Goal: Task Accomplishment & Management: Use online tool/utility

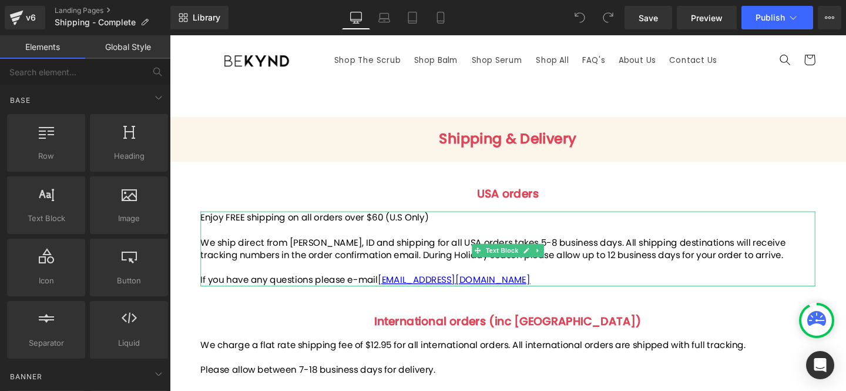
scroll to position [41, 0]
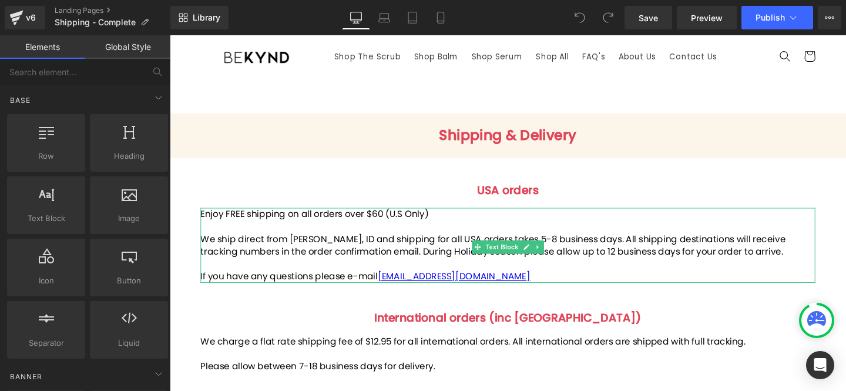
click at [550, 295] on p "If you have any questions please e-mail [EMAIL_ADDRESS][DOMAIN_NAME]" at bounding box center [525, 288] width 646 height 13
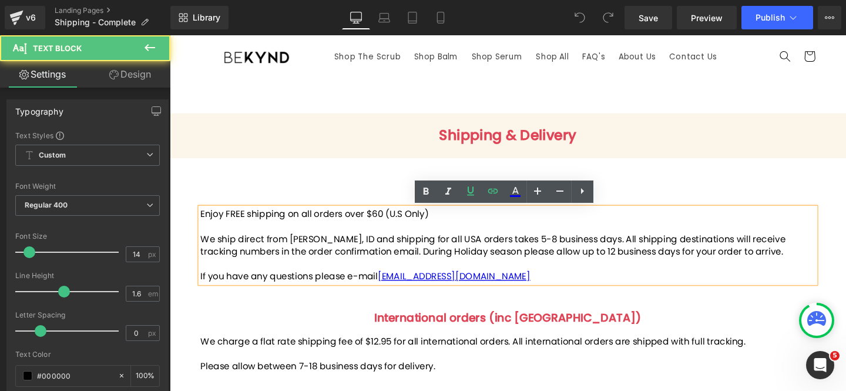
scroll to position [0, 0]
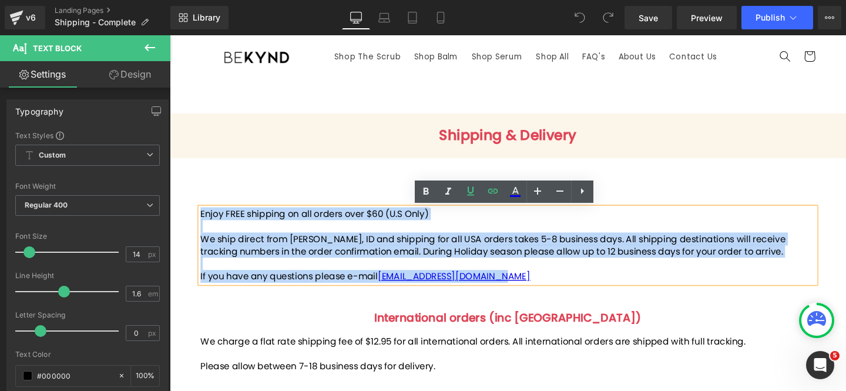
drag, startPoint x: 547, startPoint y: 293, endPoint x: 197, endPoint y: 226, distance: 356.3
click at [270, 289] on span "If you have any questions please e-mail [EMAIL_ADDRESS][DOMAIN_NAME]" at bounding box center [375, 289] width 346 height 14
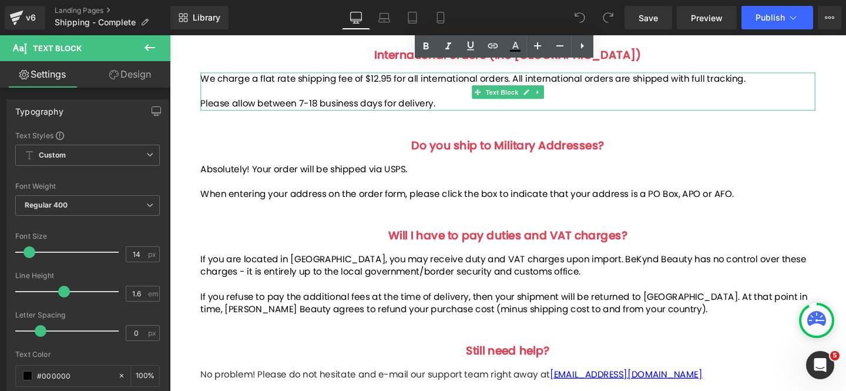
scroll to position [321, 0]
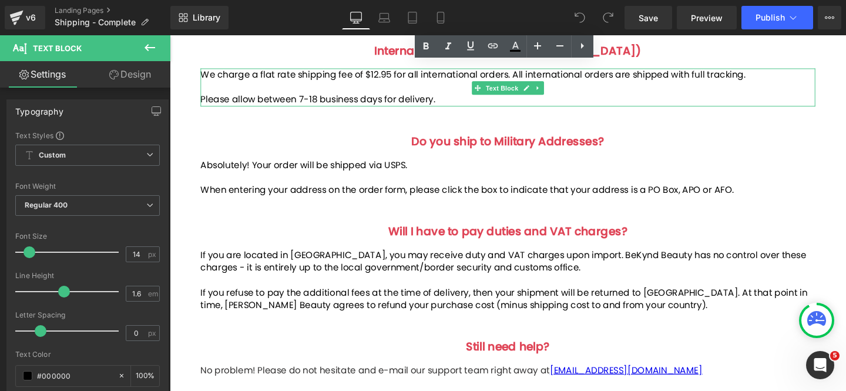
click at [346, 88] on p at bounding box center [525, 89] width 646 height 13
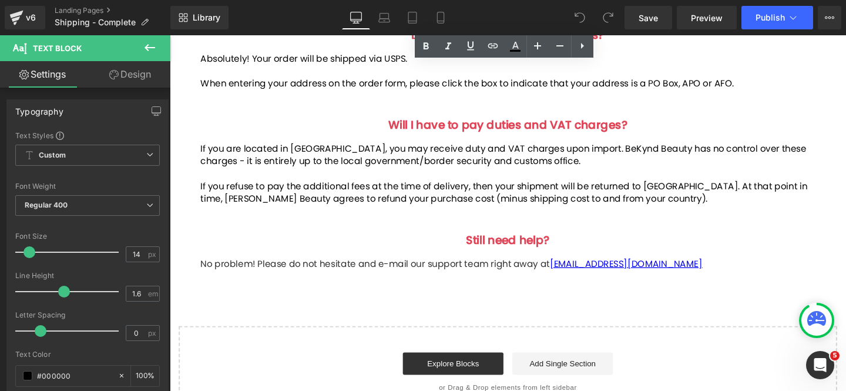
scroll to position [450, 0]
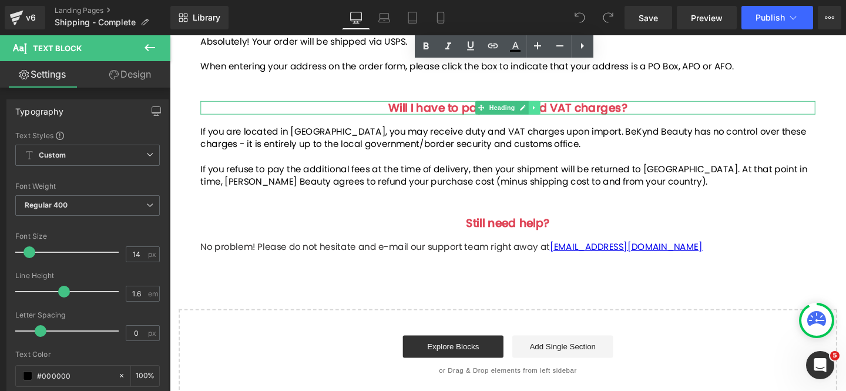
click at [553, 115] on icon at bounding box center [553, 111] width 6 height 7
click at [546, 115] on icon at bounding box center [547, 111] width 6 height 6
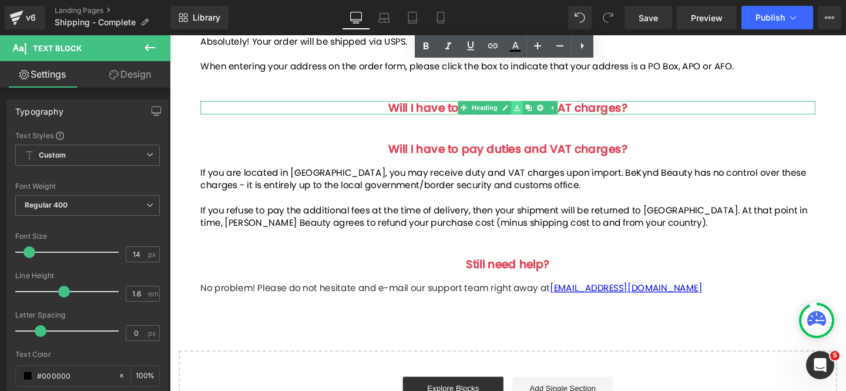
click at [536, 115] on icon at bounding box center [534, 111] width 6 height 6
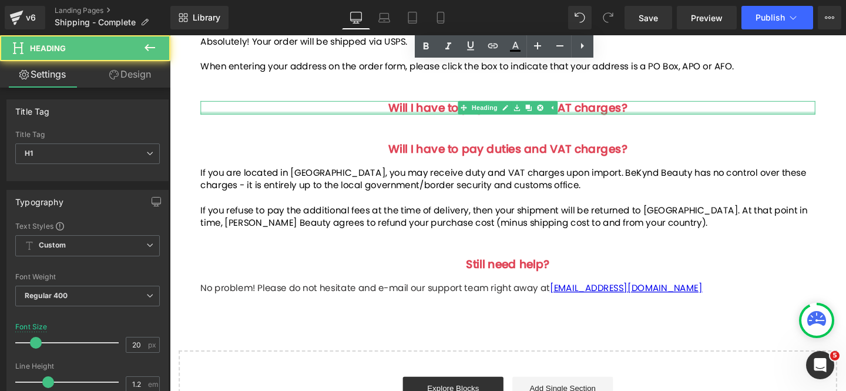
click at [625, 119] on div "Will I have to pay duties and VAT charges? Heading" at bounding box center [525, 112] width 646 height 14
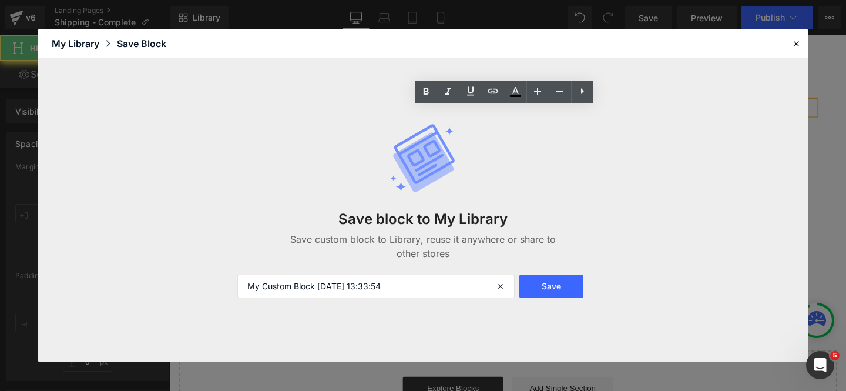
type input "50"
type input "55"
type input "0"
type input "55"
type input "0"
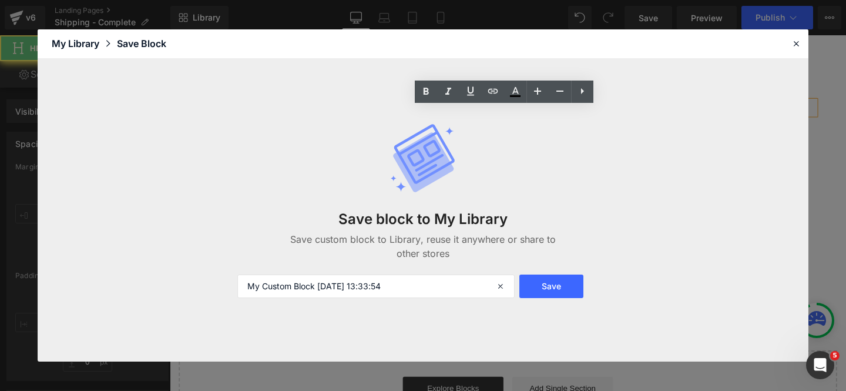
type input "0"
click at [801, 41] on div at bounding box center [796, 43] width 14 height 14
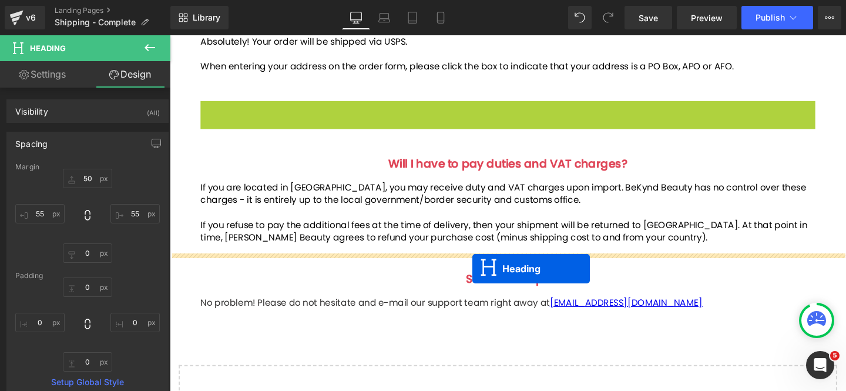
drag, startPoint x: 481, startPoint y: 119, endPoint x: 487, endPoint y: 280, distance: 161.0
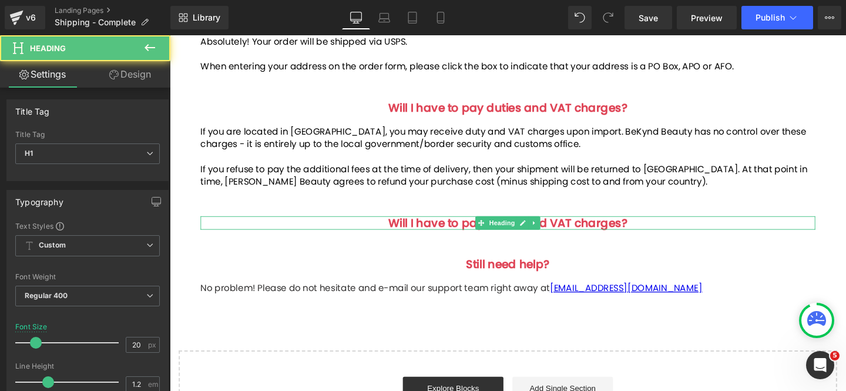
click at [576, 240] on span "Will I have to pay duties and VAT charges?" at bounding box center [524, 232] width 251 height 16
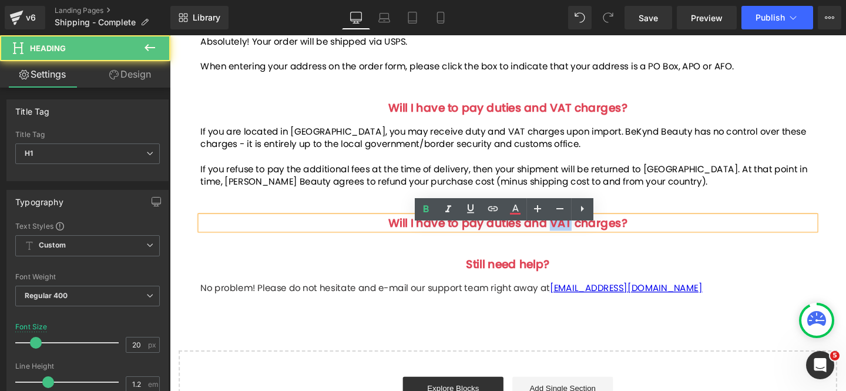
click at [576, 240] on span "Will I have to pay duties and VAT charges?" at bounding box center [524, 232] width 251 height 16
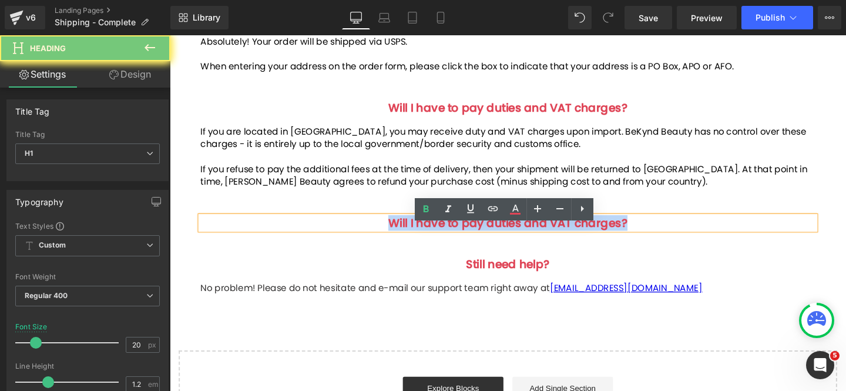
click at [576, 240] on span "Will I have to pay duties and VAT charges?" at bounding box center [524, 232] width 251 height 16
paste div
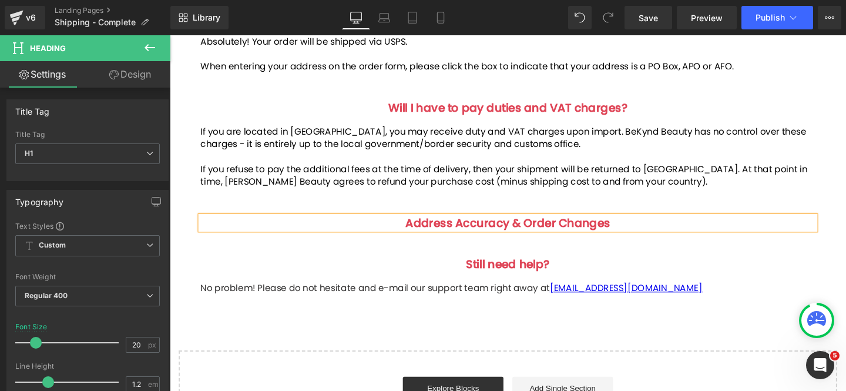
click at [507, 169] on div "If you are located in [GEOGRAPHIC_DATA], you may receive duty and VAT charges u…" at bounding box center [525, 163] width 646 height 66
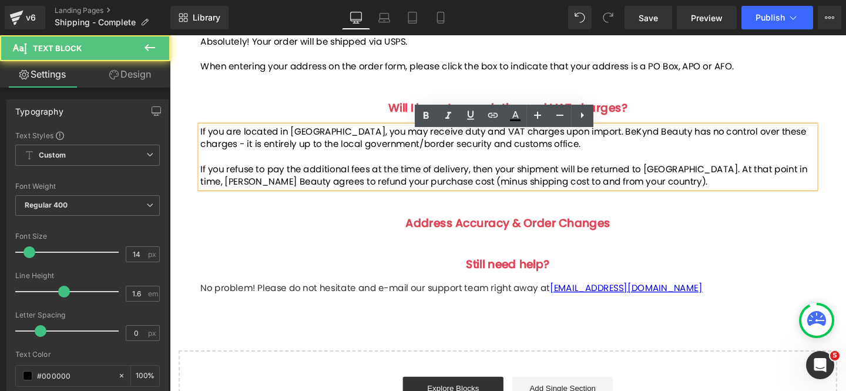
click at [476, 153] on span "If you are located in [GEOGRAPHIC_DATA], you may receive duty and VAT charges u…" at bounding box center [520, 143] width 637 height 26
click at [782, 100] on div "Shipping & Delivery Heading Row [GEOGRAPHIC_DATA] orders Heading Enjoy FREE shi…" at bounding box center [525, 76] width 711 height 773
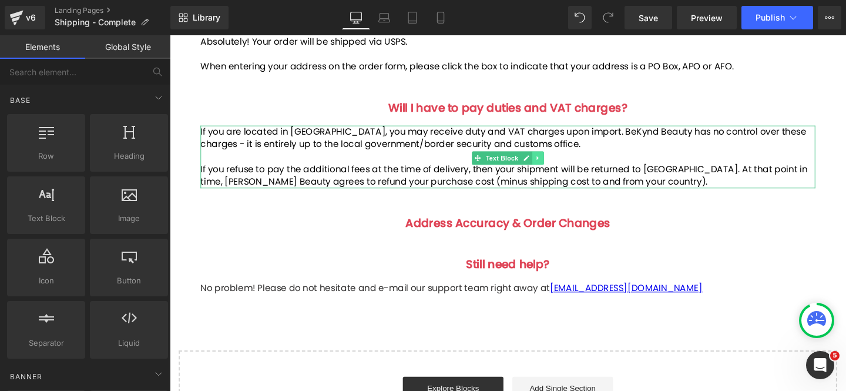
click at [557, 167] on link at bounding box center [557, 164] width 12 height 14
click at [549, 168] on icon at bounding box center [550, 164] width 6 height 6
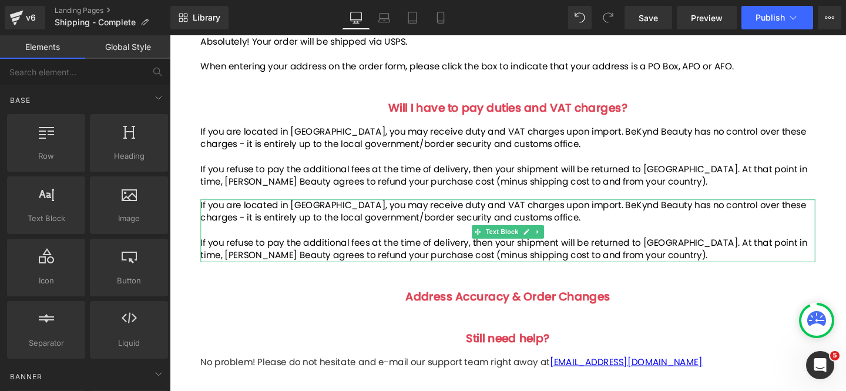
click at [500, 249] on span "Text Block" at bounding box center [518, 242] width 39 height 14
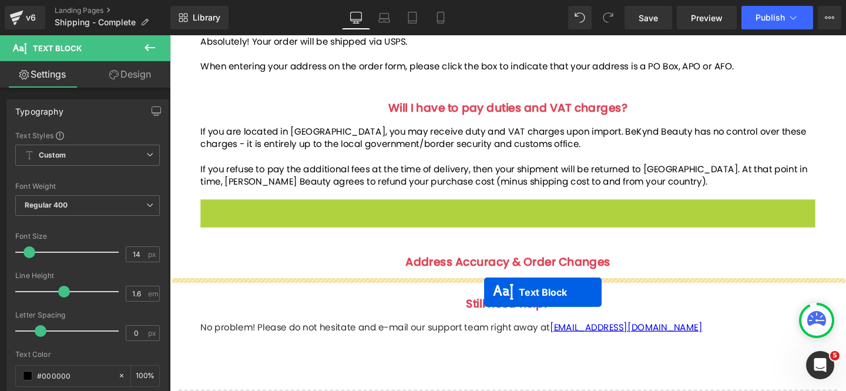
drag, startPoint x: 493, startPoint y: 253, endPoint x: 500, endPoint y: 304, distance: 51.6
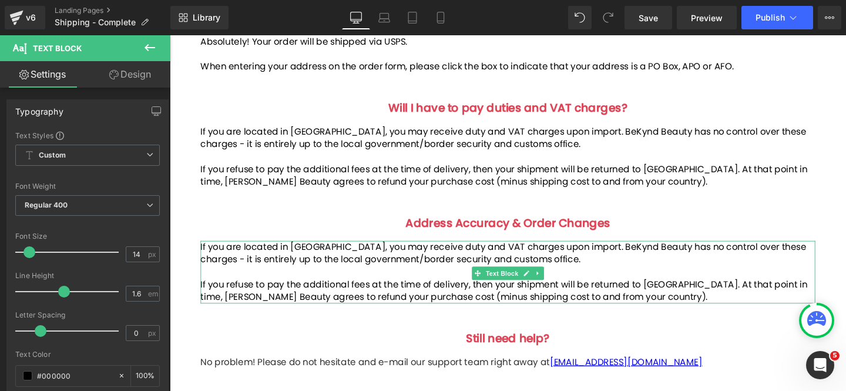
click at [413, 277] on span "If you are located in [GEOGRAPHIC_DATA], you may receive duty and VAT charges u…" at bounding box center [520, 264] width 637 height 26
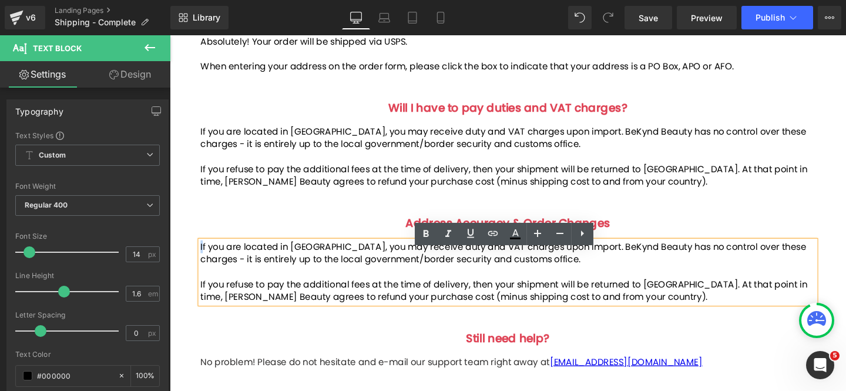
drag, startPoint x: 655, startPoint y: 323, endPoint x: 203, endPoint y: 265, distance: 455.2
click at [203, 265] on div "If you are located in [GEOGRAPHIC_DATA], you may receive duty and VAT charges u…" at bounding box center [525, 284] width 646 height 66
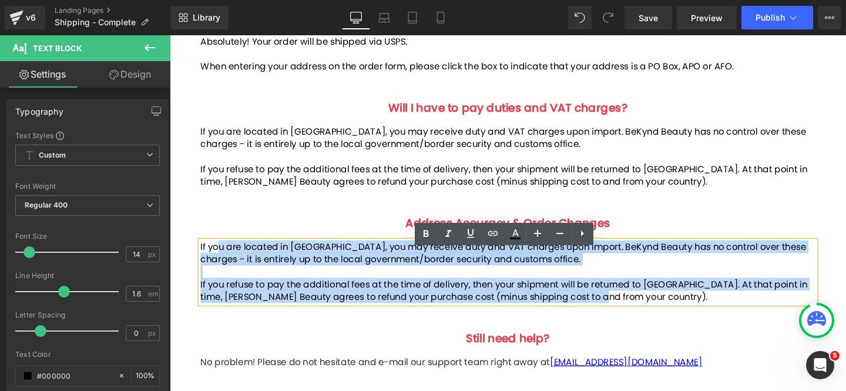
drag, startPoint x: 653, startPoint y: 328, endPoint x: 218, endPoint y: 269, distance: 438.5
click at [218, 269] on div "If you are located in [GEOGRAPHIC_DATA], you may receive duty and VAT charges u…" at bounding box center [525, 284] width 646 height 66
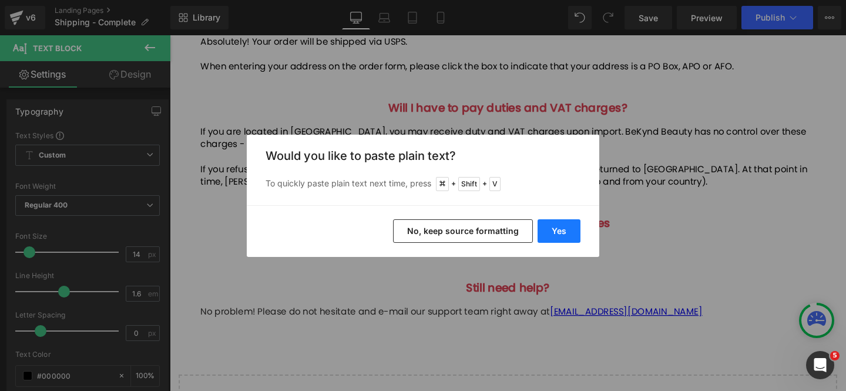
click at [552, 234] on button "Yes" at bounding box center [558, 230] width 43 height 23
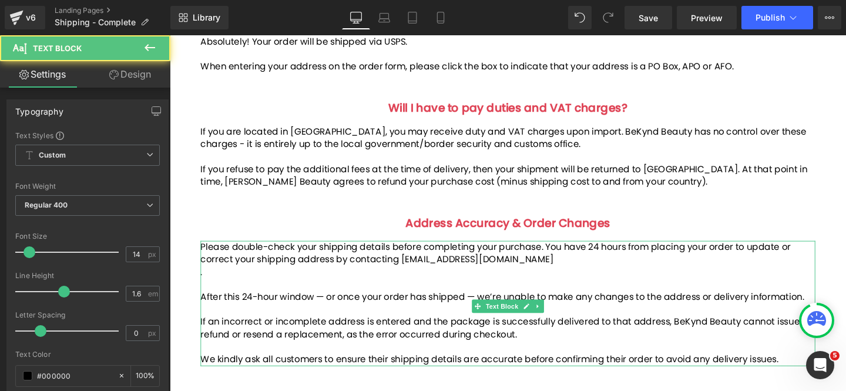
click at [399, 304] on p at bounding box center [525, 297] width 646 height 13
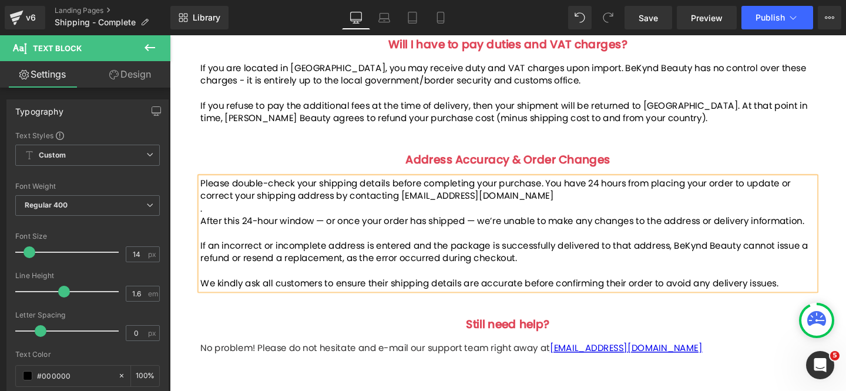
scroll to position [523, 0]
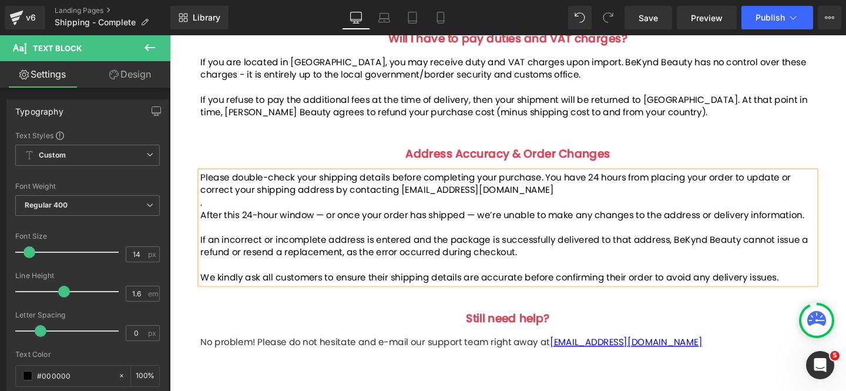
click at [709, 147] on div "Shipping & Delivery Heading Row [GEOGRAPHIC_DATA] orders Heading Enjoy FREE shi…" at bounding box center [525, 68] width 711 height 903
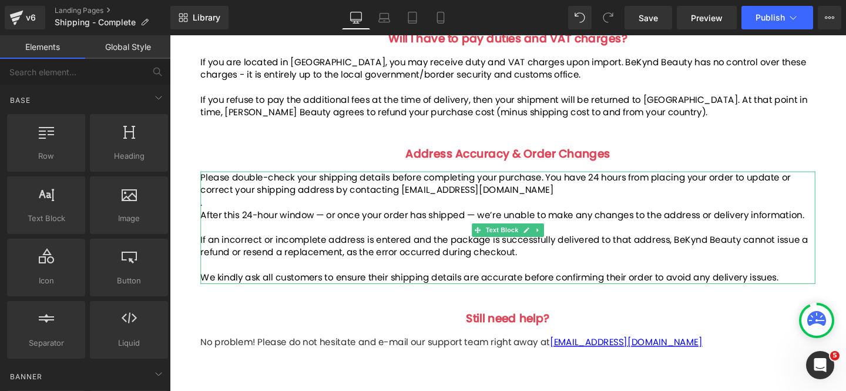
click at [220, 218] on p "." at bounding box center [525, 211] width 646 height 13
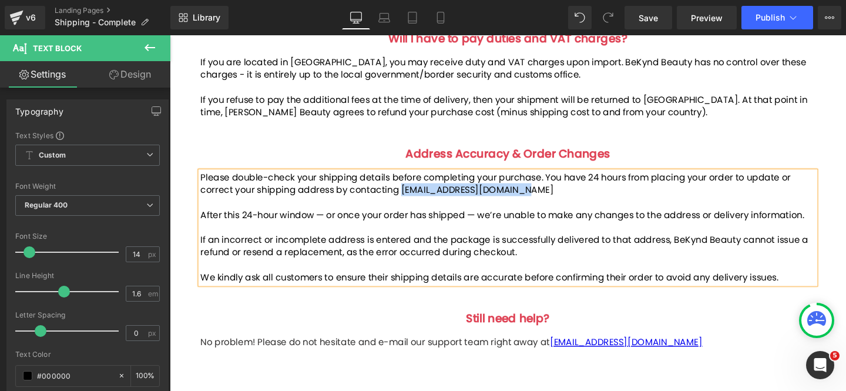
drag, startPoint x: 552, startPoint y: 210, endPoint x: 413, endPoint y: 210, distance: 138.6
click at [413, 205] on p "Please double-check your shipping details before completing your purchase. You …" at bounding box center [525, 192] width 646 height 26
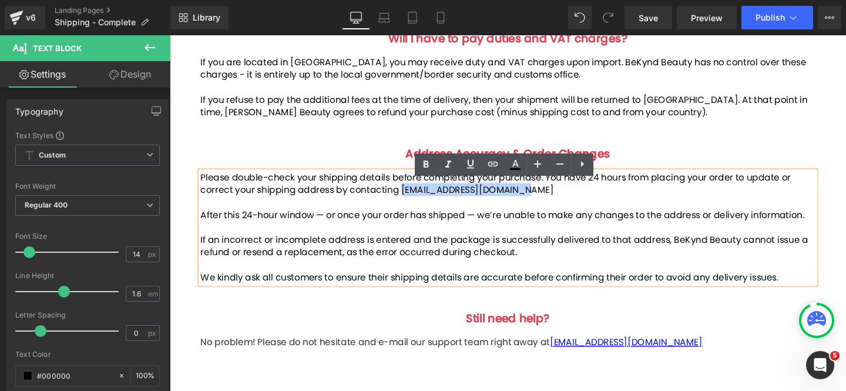
copy span "[EMAIL_ADDRESS][DOMAIN_NAME]"
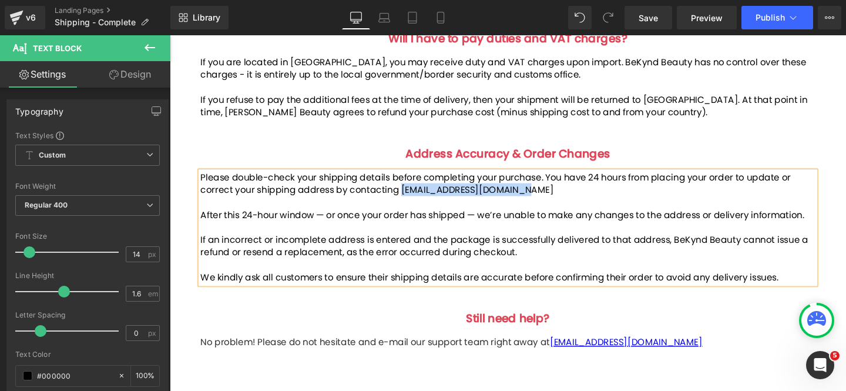
click at [520, 204] on span "Please double-check your shipping details before completing your purchase. You …" at bounding box center [512, 191] width 620 height 26
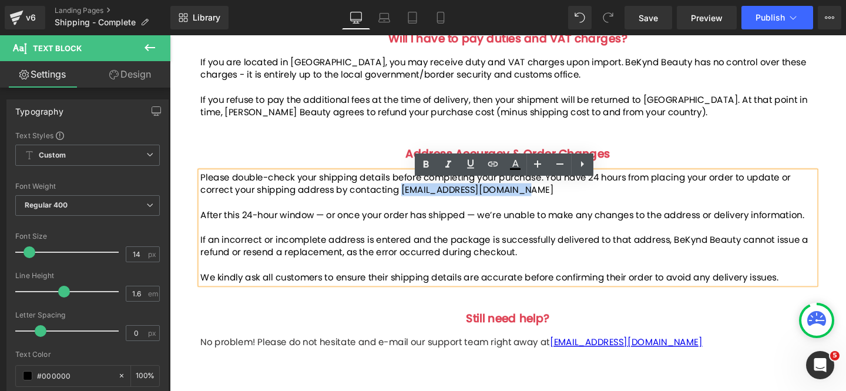
drag, startPoint x: 550, startPoint y: 208, endPoint x: 413, endPoint y: 208, distance: 136.8
click at [413, 204] on span "Please double-check your shipping details before completing your purchase. You …" at bounding box center [512, 191] width 620 height 26
click at [494, 164] on icon at bounding box center [492, 163] width 10 height 5
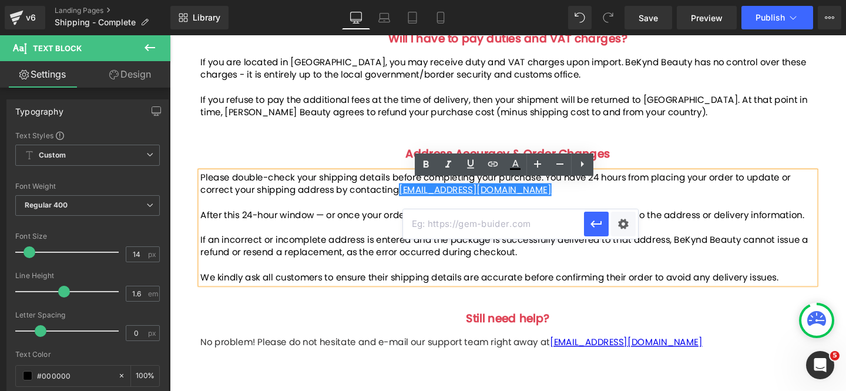
click at [490, 226] on input "text" at bounding box center [493, 223] width 181 height 29
paste input "[EMAIL_ADDRESS][DOMAIN_NAME]"
type input "[EMAIL_ADDRESS][DOMAIN_NAME]"
click at [595, 221] on icon "button" at bounding box center [596, 224] width 14 height 14
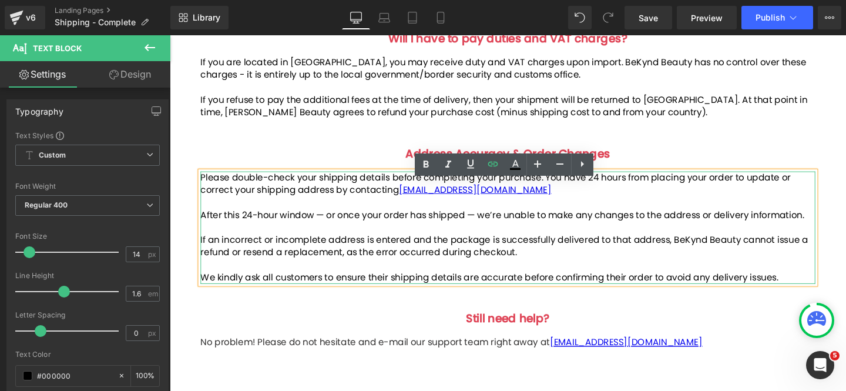
click at [645, 205] on p "Please double-check your shipping details before completing your purchase. You …" at bounding box center [525, 192] width 646 height 26
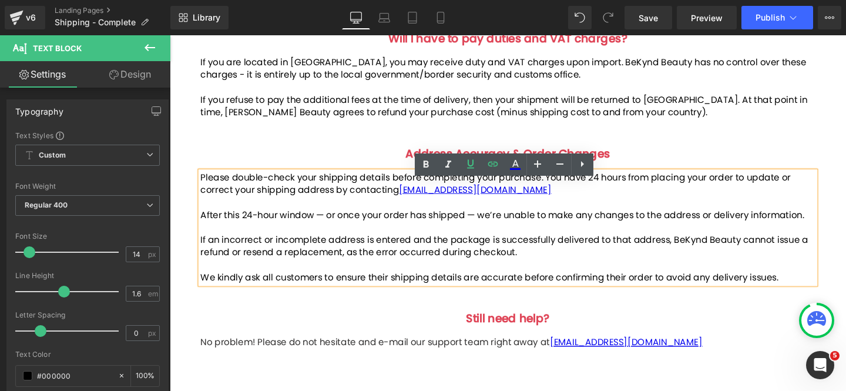
click at [334, 231] on span "After this 24-hour window — or once your order has shipped — we’re unable to ma…" at bounding box center [519, 224] width 634 height 14
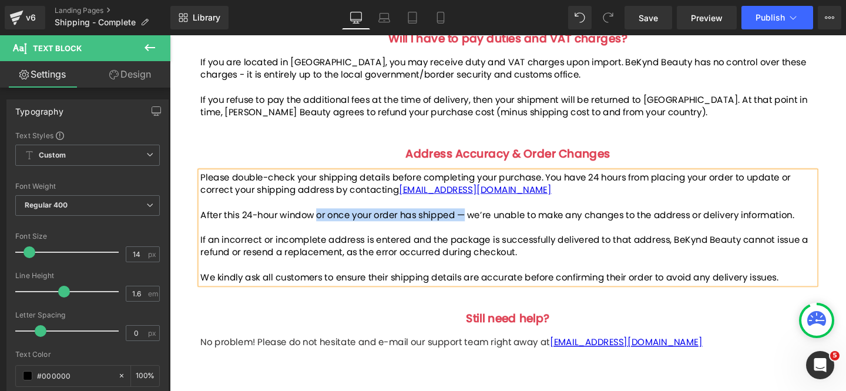
drag, startPoint x: 483, startPoint y: 237, endPoint x: 326, endPoint y: 238, distance: 157.4
click at [326, 231] on span "After this 24-hour window or once your order has shipped — we’re unable to make…" at bounding box center [514, 224] width 624 height 14
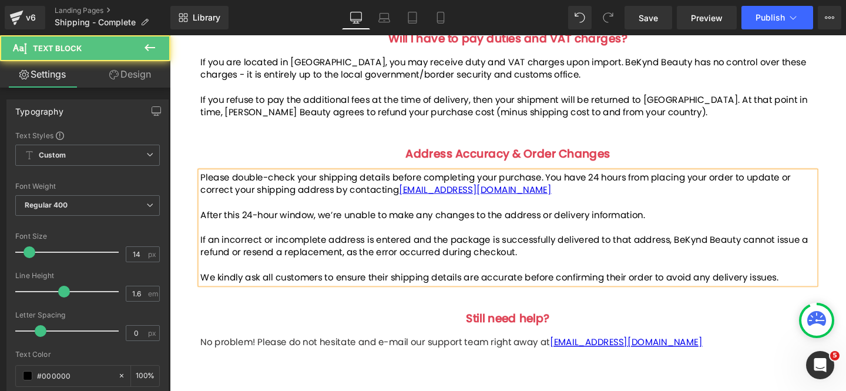
click at [698, 231] on p "After this 24-hour window, we’re unable to make any changes to the address or d…" at bounding box center [525, 224] width 646 height 13
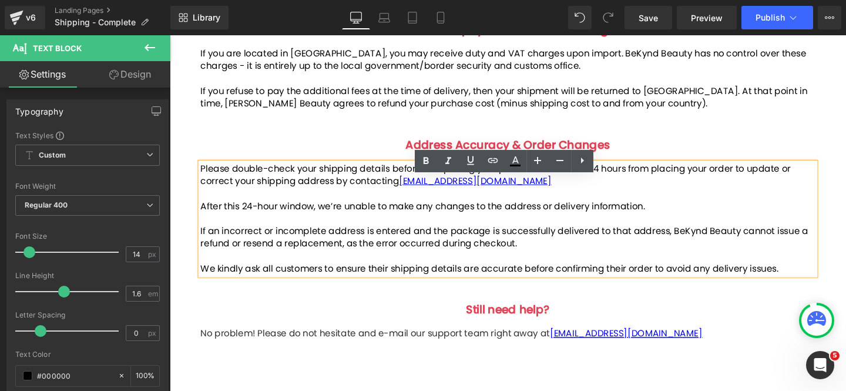
scroll to position [536, 0]
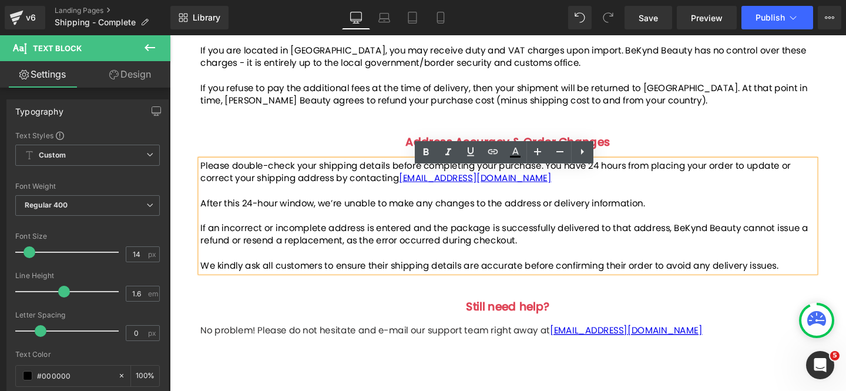
click at [562, 218] on span "After this 24-hour window, we’re unable to make any changes to the address or d…" at bounding box center [435, 211] width 467 height 14
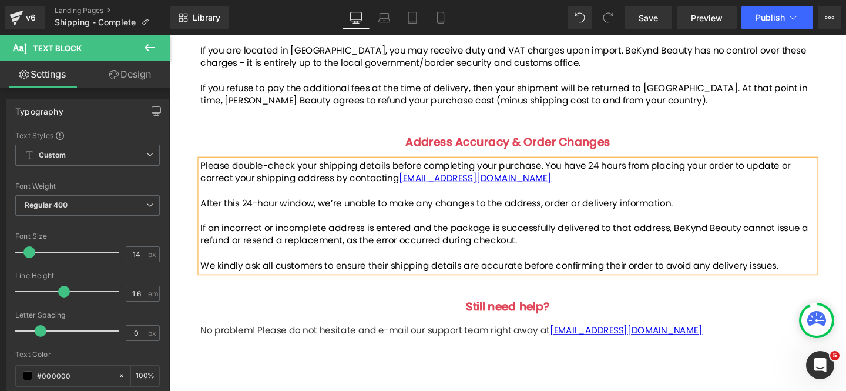
click at [647, 231] on p at bounding box center [525, 224] width 646 height 13
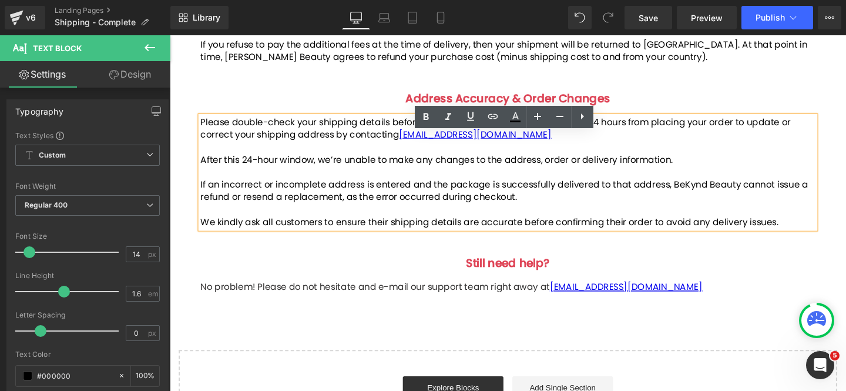
scroll to position [585, 0]
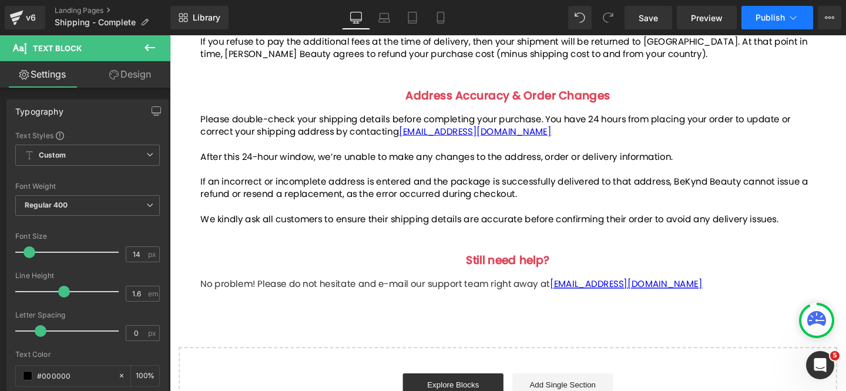
click at [766, 21] on span "Publish" at bounding box center [769, 17] width 29 height 9
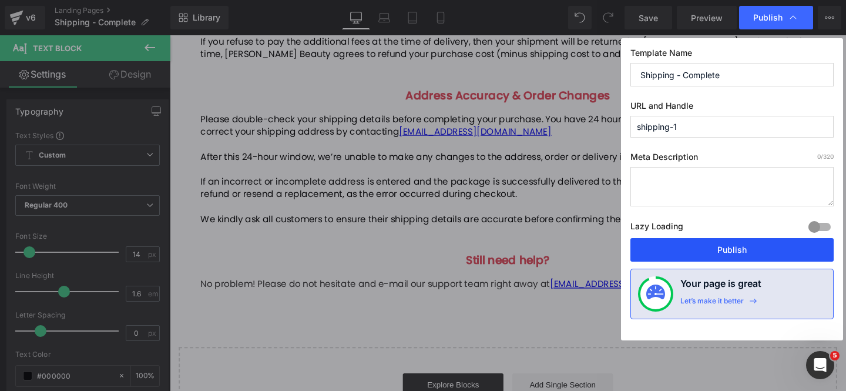
click at [707, 250] on button "Publish" at bounding box center [731, 249] width 203 height 23
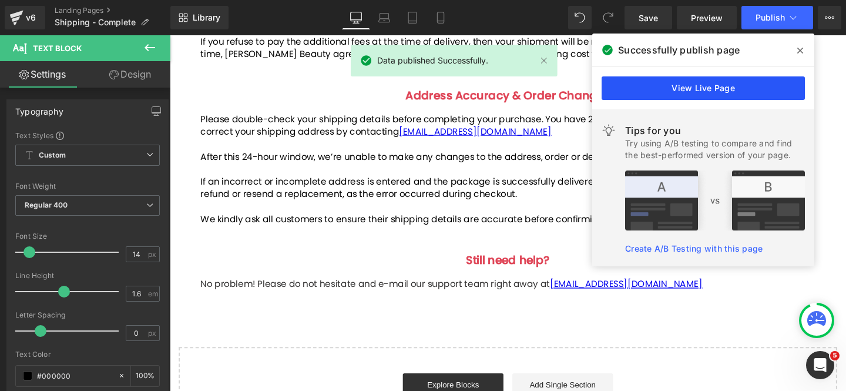
click at [692, 86] on link "View Live Page" at bounding box center [702, 87] width 203 height 23
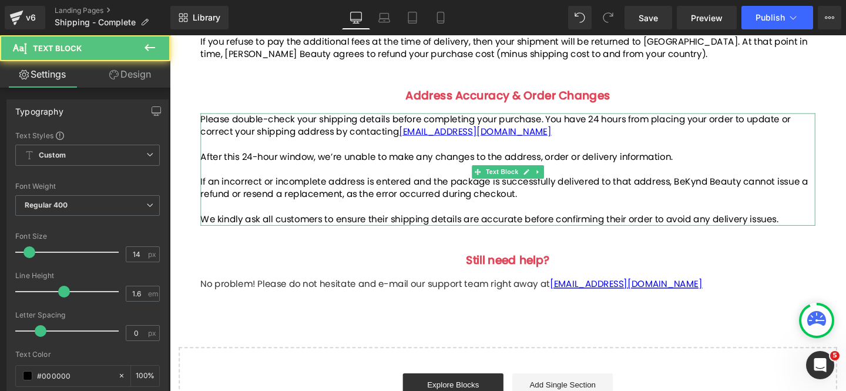
click at [521, 199] on span "If an incorrect or incomplete address is entered and the package is successfull…" at bounding box center [521, 195] width 638 height 26
